Goal: Task Accomplishment & Management: Use online tool/utility

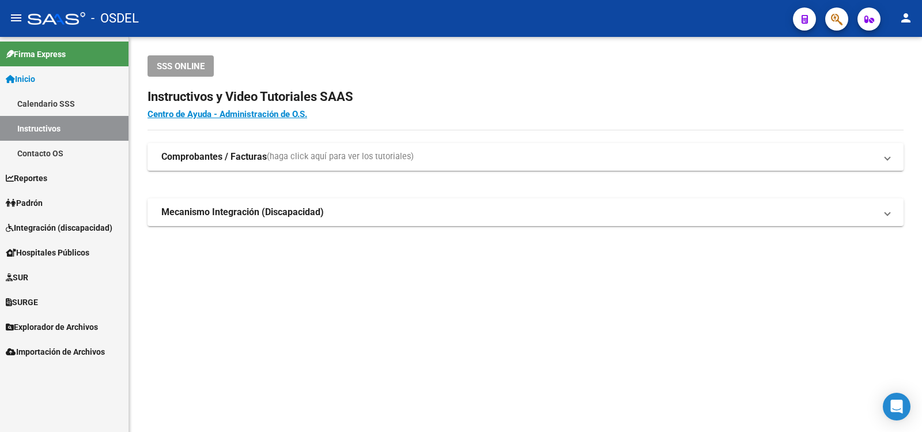
click at [37, 201] on span "Padrón" at bounding box center [24, 203] width 37 height 13
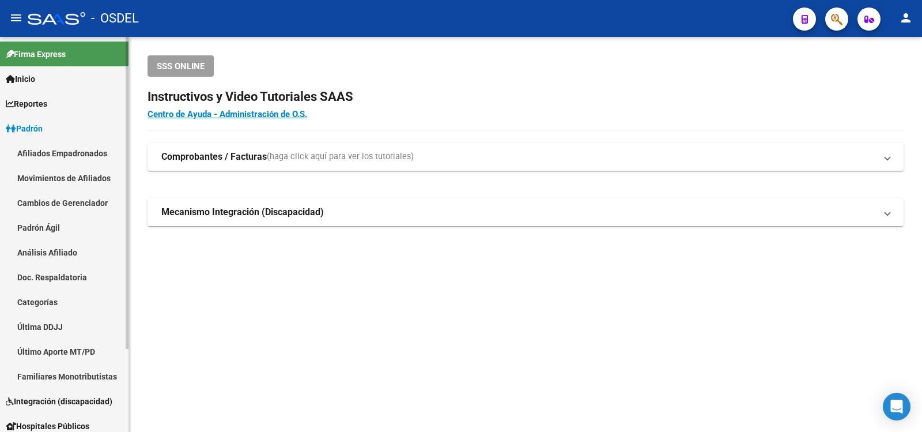
click at [43, 248] on link "Análisis Afiliado" at bounding box center [64, 252] width 129 height 25
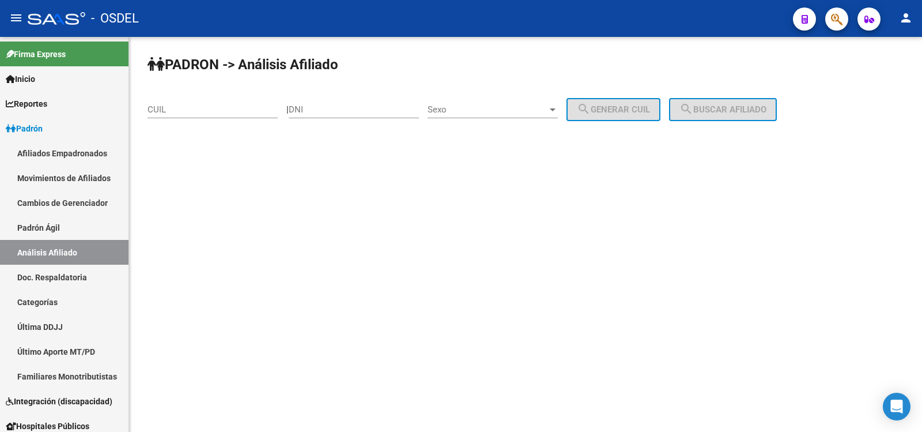
click at [327, 104] on div "DNI" at bounding box center [354, 105] width 130 height 25
type input "46168463"
click at [556, 111] on div at bounding box center [553, 109] width 6 height 3
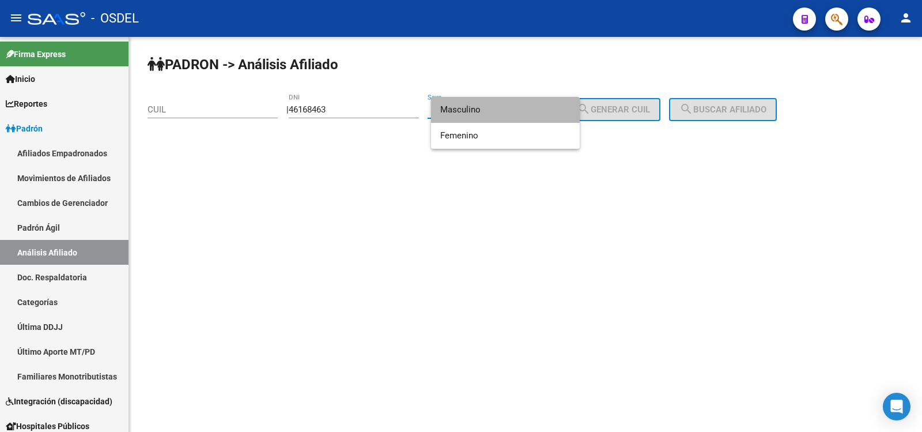
click at [463, 107] on span "Masculino" at bounding box center [505, 110] width 130 height 26
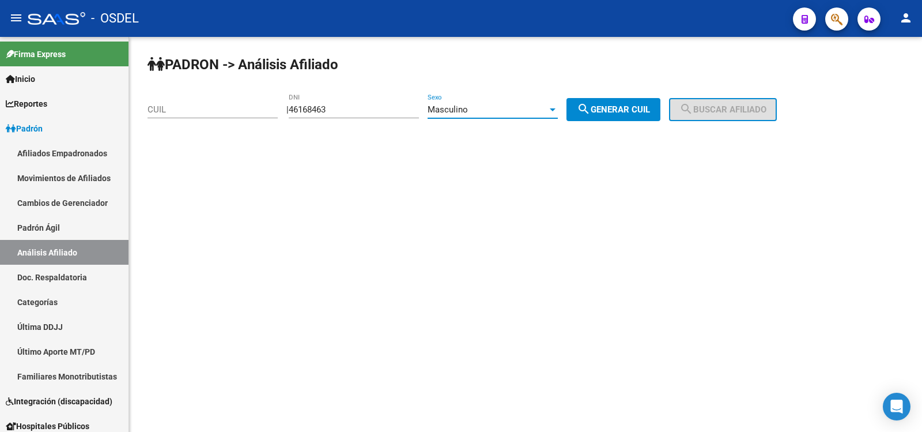
drag, startPoint x: 616, startPoint y: 110, endPoint x: 647, endPoint y: 107, distance: 31.3
click at [617, 109] on span "search Generar CUIL" at bounding box center [613, 109] width 73 height 10
type input "20-46168463-8"
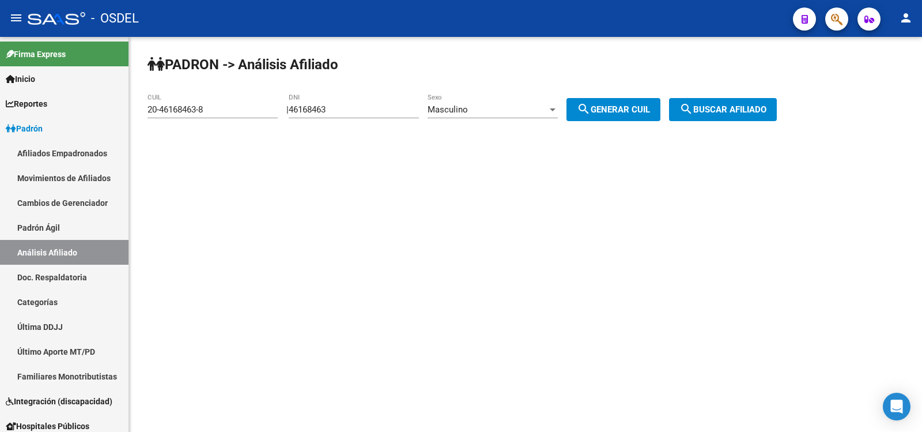
click at [727, 107] on span "search Buscar afiliado" at bounding box center [722, 109] width 87 height 10
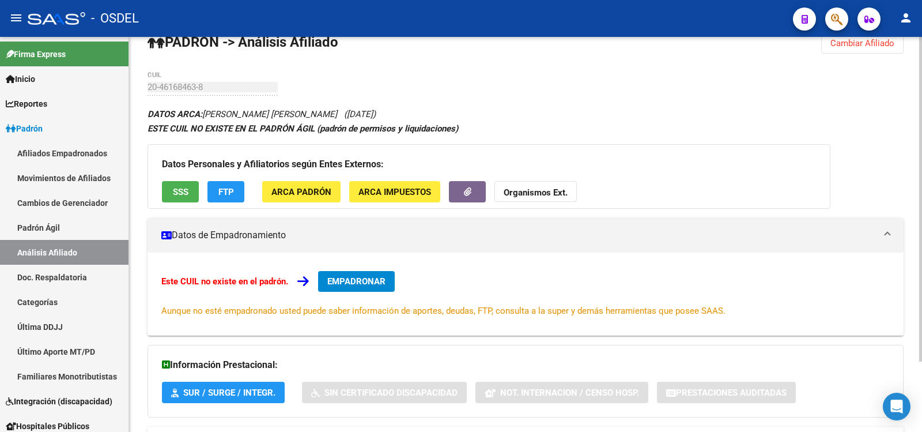
scroll to position [58, 0]
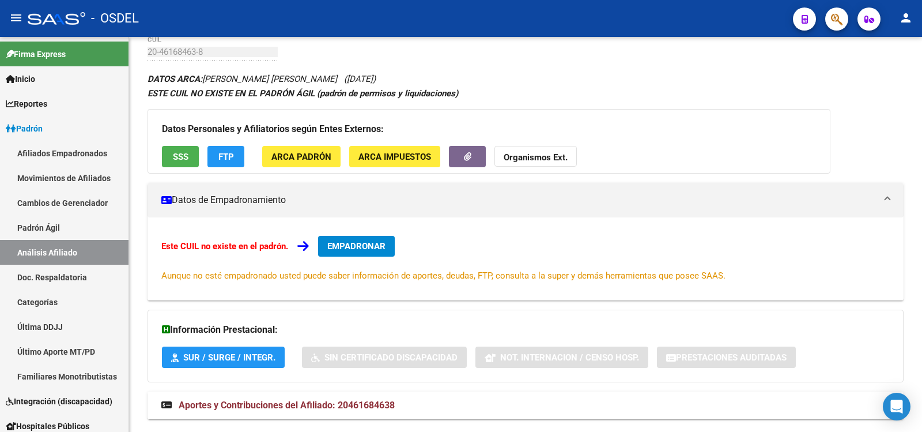
drag, startPoint x: 905, startPoint y: 16, endPoint x: 888, endPoint y: 22, distance: 17.9
click at [902, 17] on mat-icon "person" at bounding box center [906, 18] width 14 height 14
click at [890, 74] on button "exit_to_app Salir" at bounding box center [882, 76] width 70 height 28
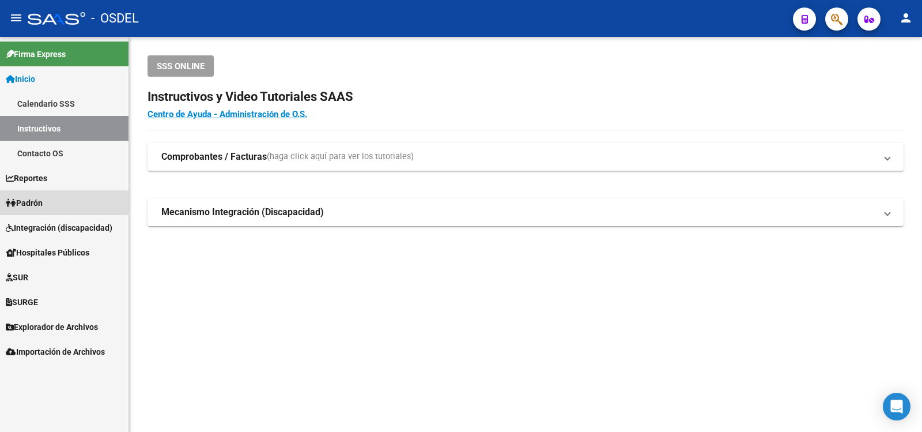
click at [35, 199] on span "Padrón" at bounding box center [24, 203] width 37 height 13
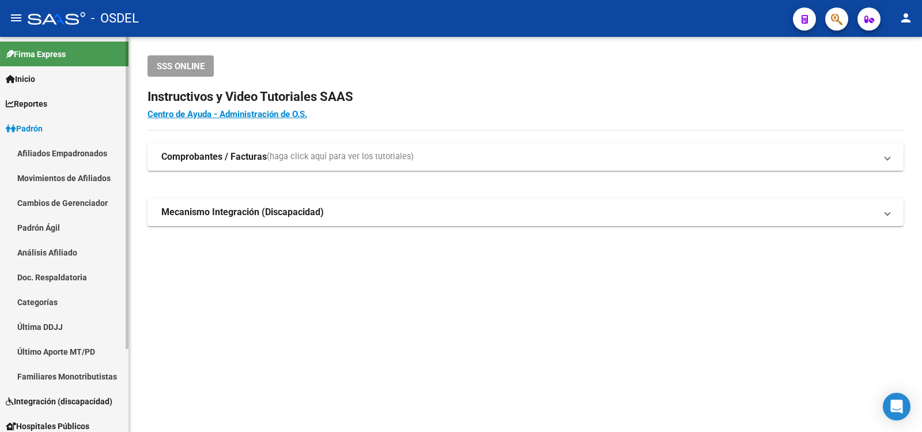
click at [35, 248] on link "Análisis Afiliado" at bounding box center [64, 252] width 129 height 25
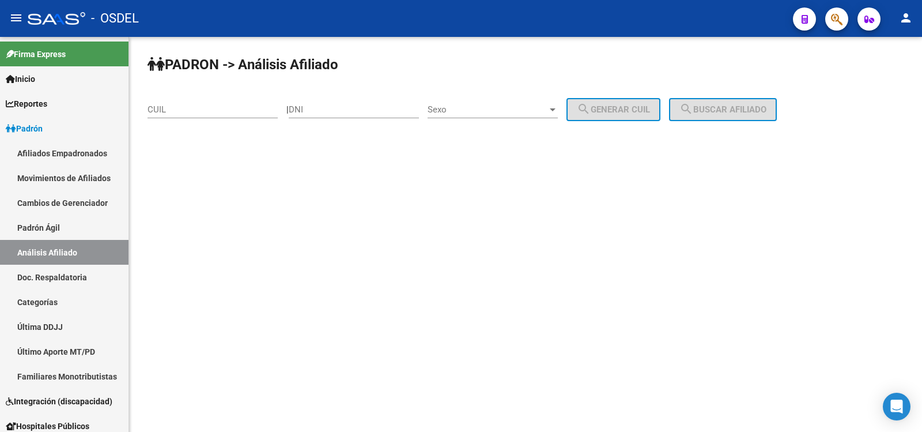
click at [328, 108] on input "DNI" at bounding box center [354, 109] width 130 height 10
type input "36178463"
click at [556, 108] on div at bounding box center [553, 109] width 6 height 3
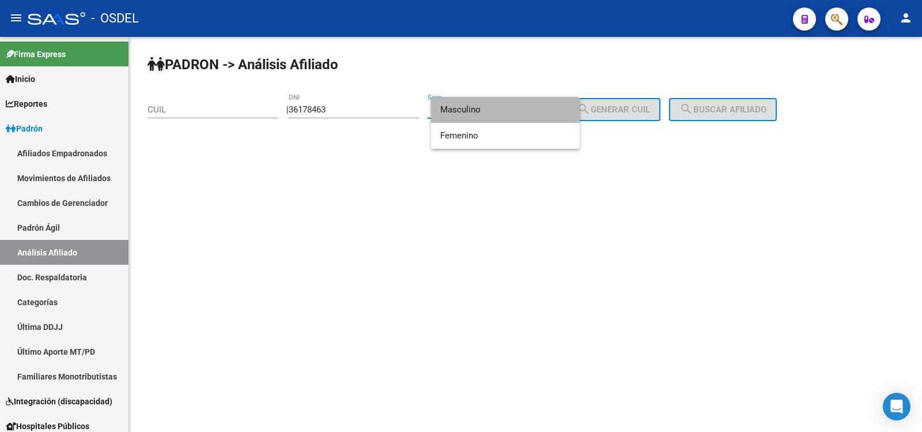
drag, startPoint x: 465, startPoint y: 104, endPoint x: 522, endPoint y: 105, distance: 57.1
click at [467, 104] on span "Masculino" at bounding box center [505, 110] width 130 height 26
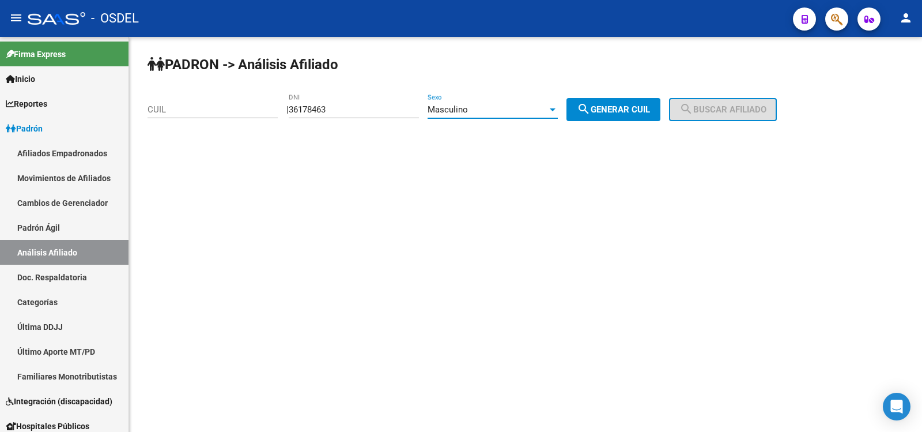
click at [624, 105] on span "search Generar CUIL" at bounding box center [613, 109] width 73 height 10
type input "20-36178463-5"
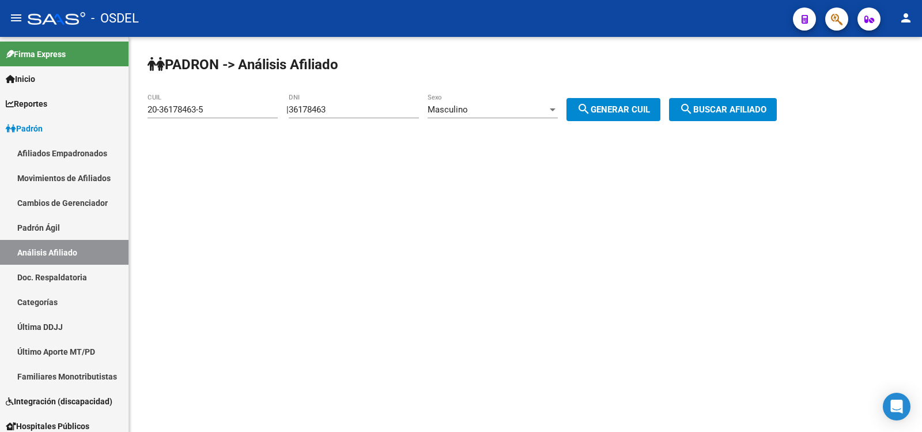
click at [726, 109] on span "search Buscar afiliado" at bounding box center [722, 109] width 87 height 10
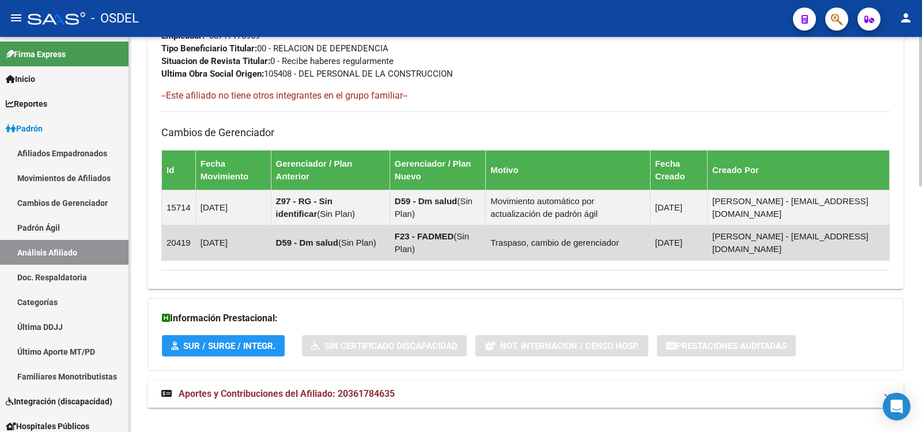
scroll to position [650, 0]
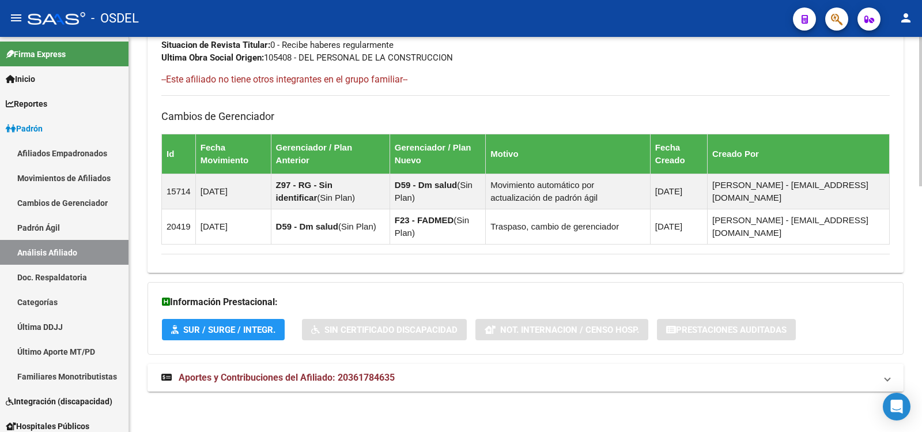
click at [236, 375] on span "Aportes y Contribuciones del Afiliado: 20361784635" at bounding box center [287, 377] width 216 height 11
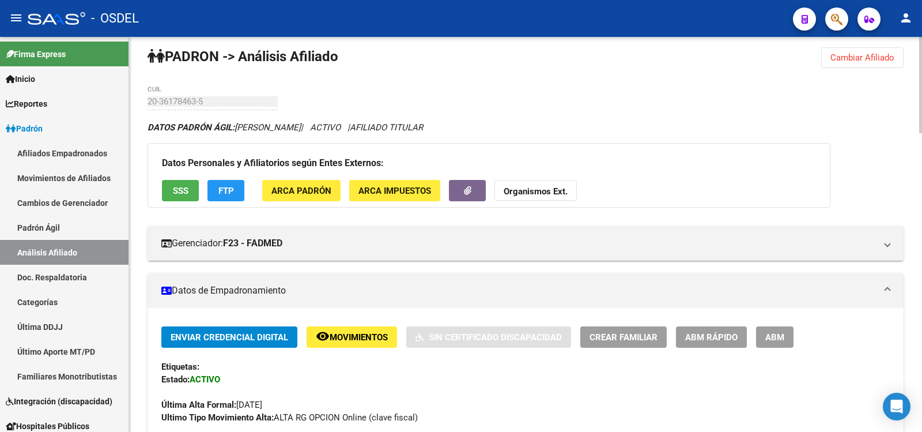
scroll to position [0, 0]
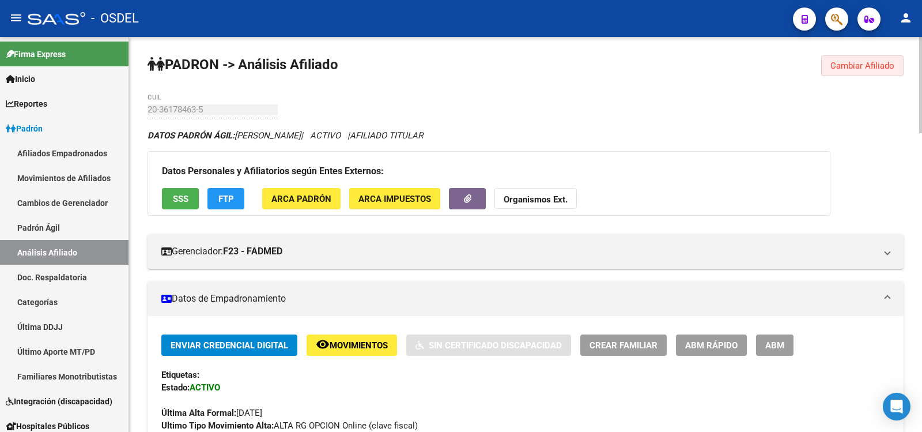
drag, startPoint x: 885, startPoint y: 69, endPoint x: 902, endPoint y: 68, distance: 17.3
click at [885, 69] on span "Cambiar Afiliado" at bounding box center [862, 66] width 64 height 10
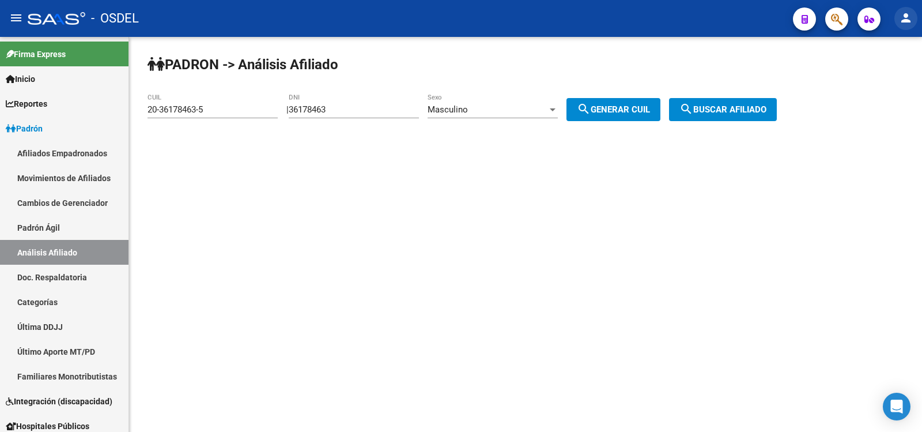
click at [904, 16] on mat-icon "person" at bounding box center [906, 18] width 14 height 14
click at [888, 73] on button "exit_to_app Salir" at bounding box center [882, 76] width 70 height 28
